Goal: Information Seeking & Learning: Learn about a topic

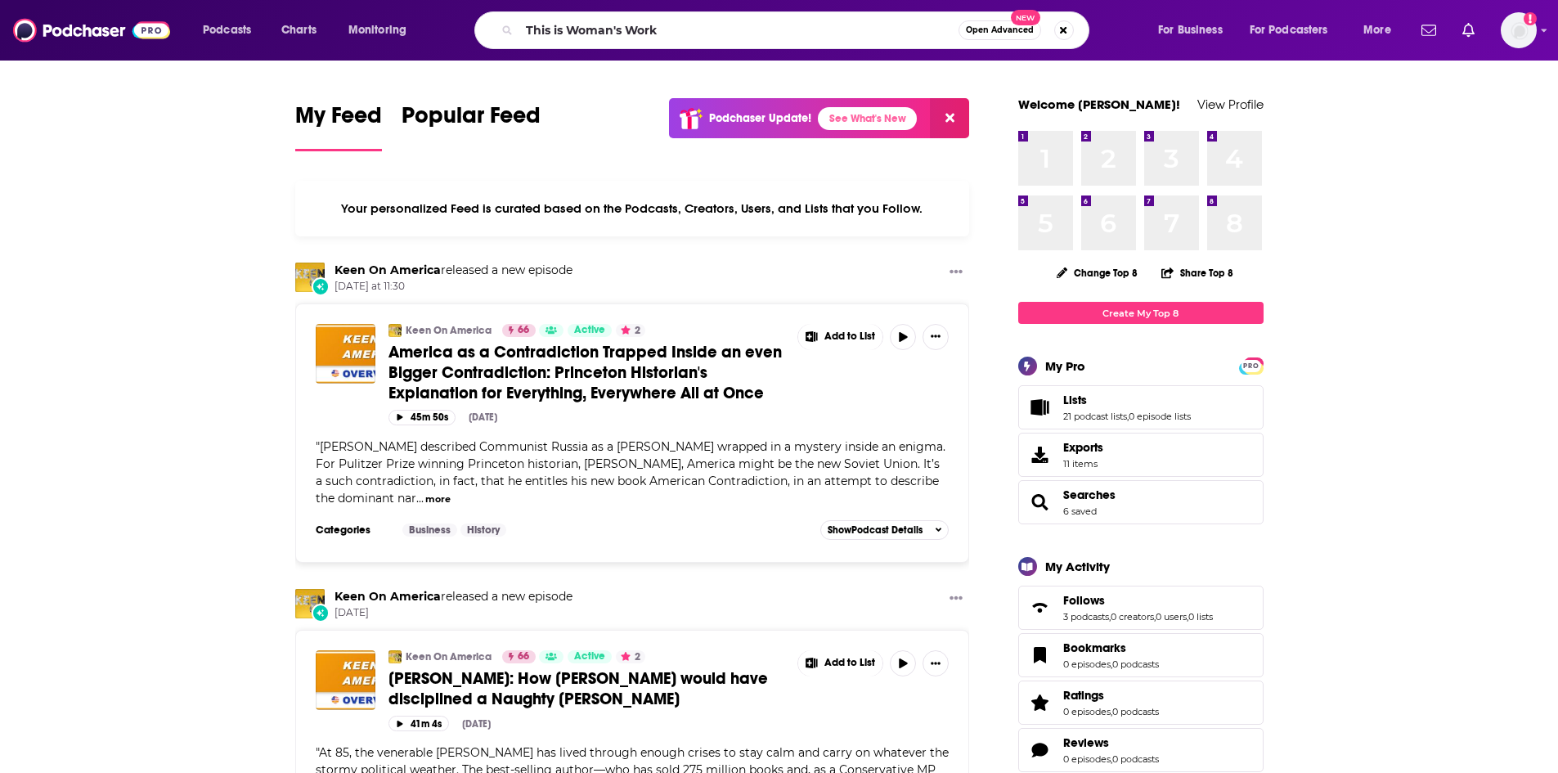
type input "This is Woman's Work"
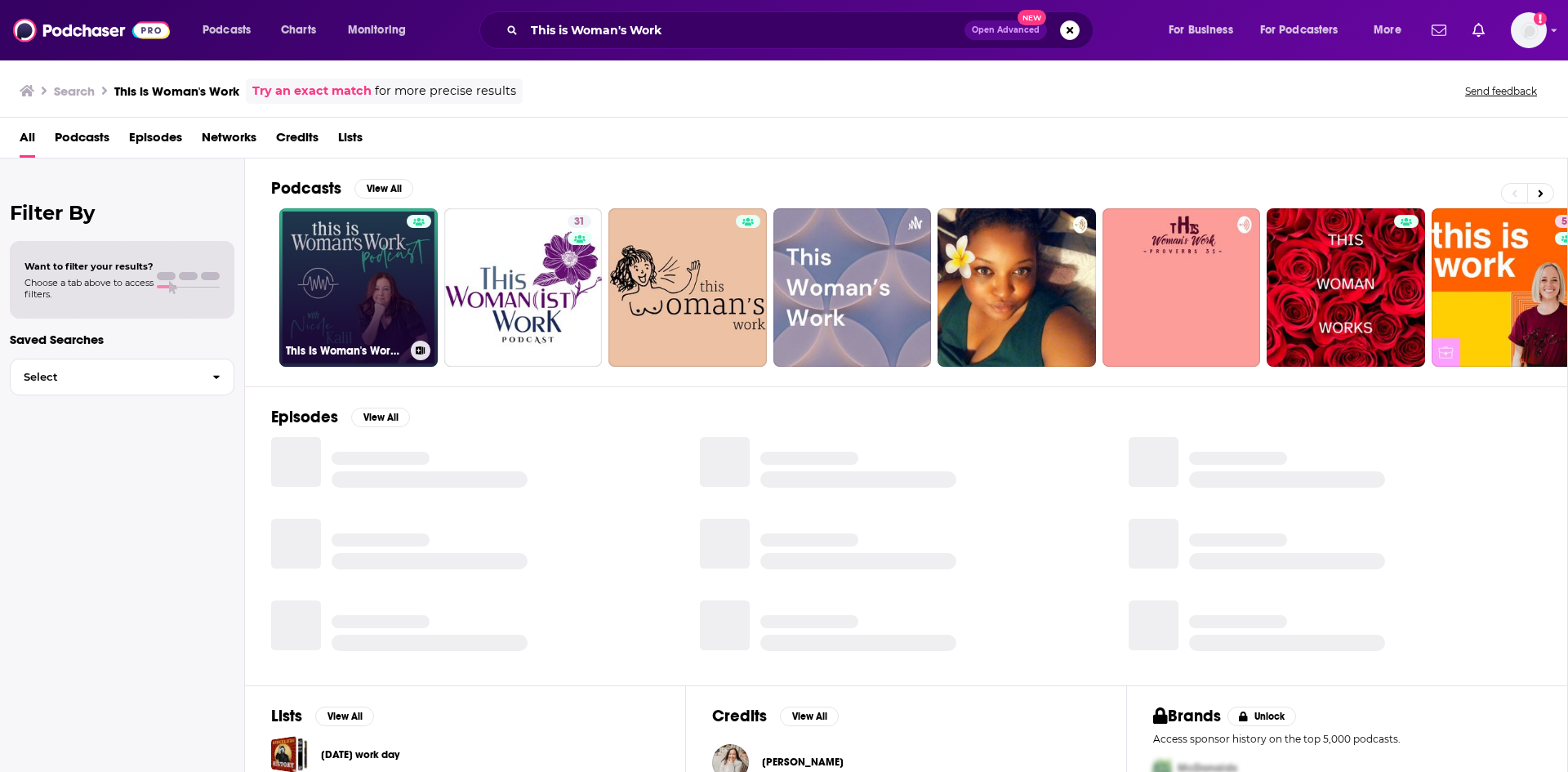
click at [369, 339] on link "This Is Woman's Work with [PERSON_NAME]" at bounding box center [359, 288] width 159 height 159
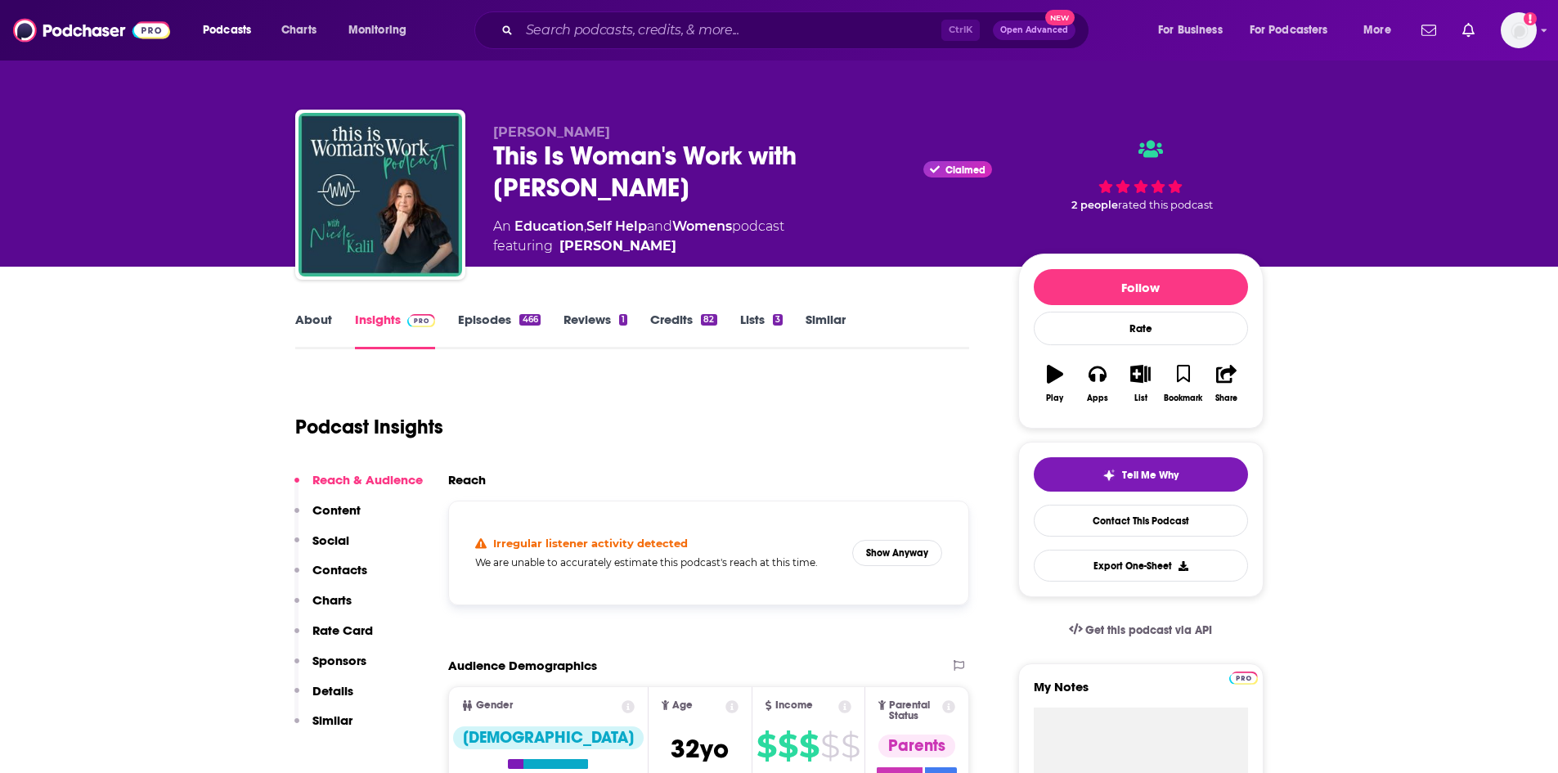
click at [403, 329] on link "Insights" at bounding box center [395, 331] width 81 height 38
click at [568, 243] on link "[PERSON_NAME]" at bounding box center [617, 246] width 117 height 20
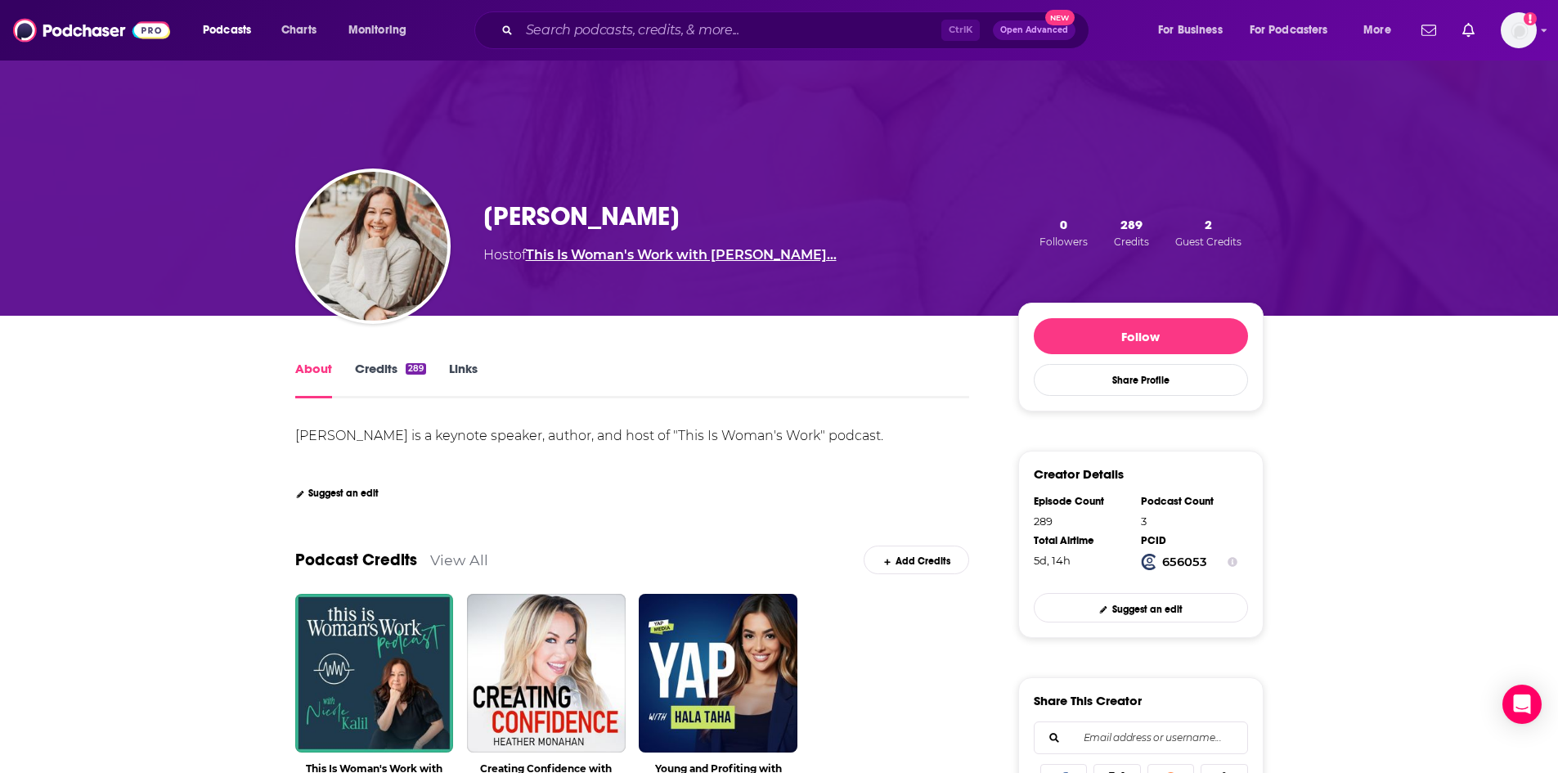
click at [682, 257] on link "This Is Woman's Work with [PERSON_NAME]…" at bounding box center [681, 255] width 311 height 16
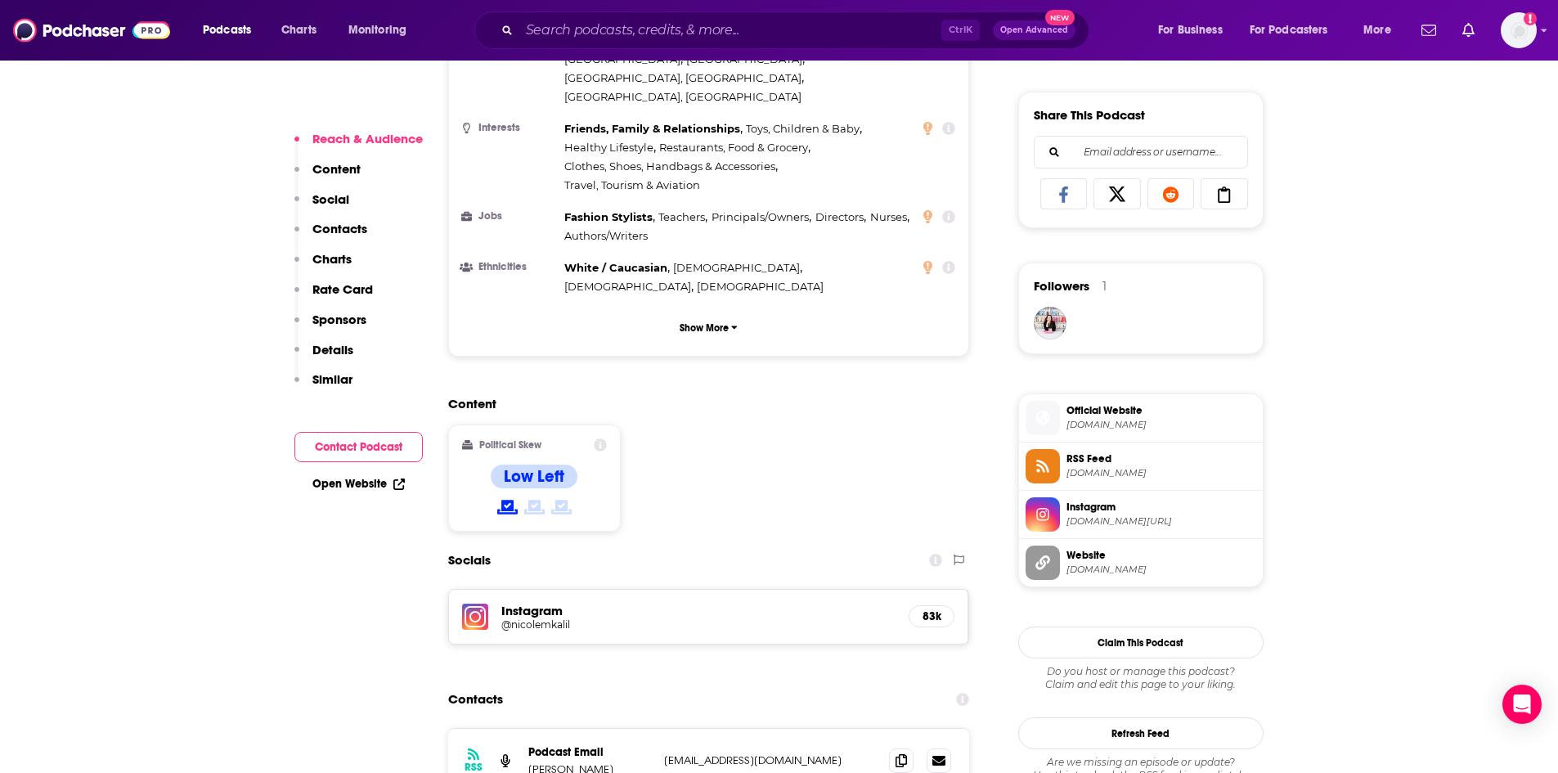
scroll to position [1145, 0]
